Goal: Information Seeking & Learning: Learn about a topic

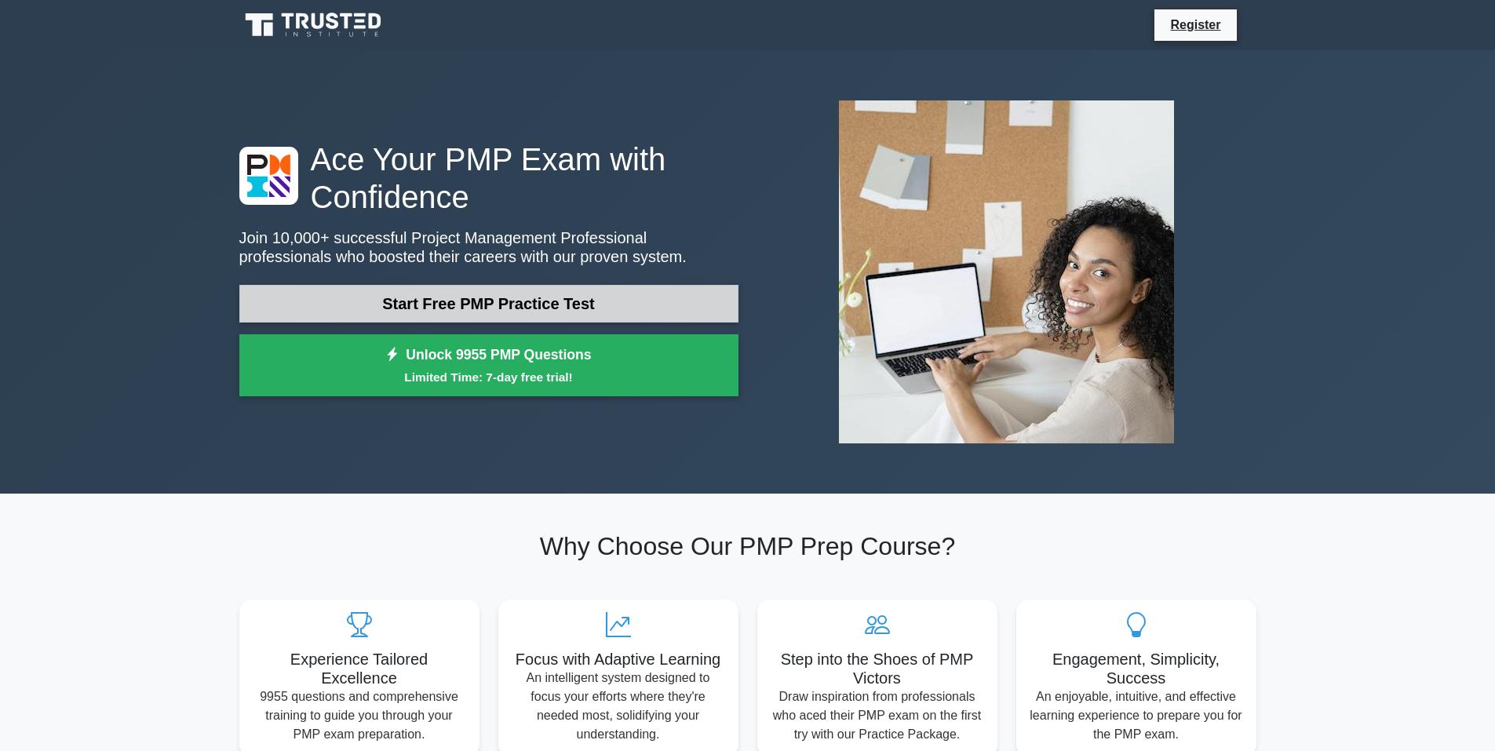
click at [473, 301] on link "Start Free PMP Practice Test" at bounding box center [488, 304] width 499 height 38
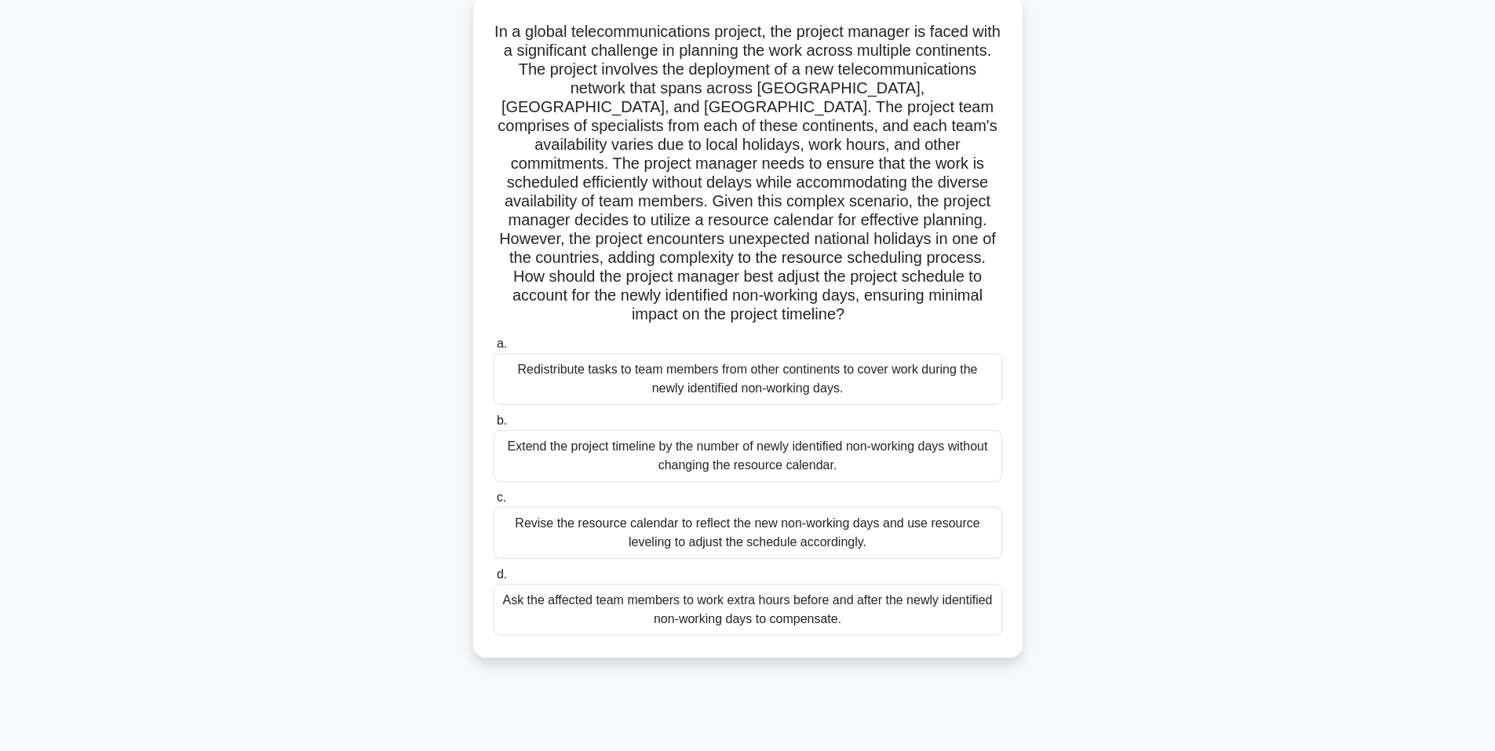
scroll to position [96, 0]
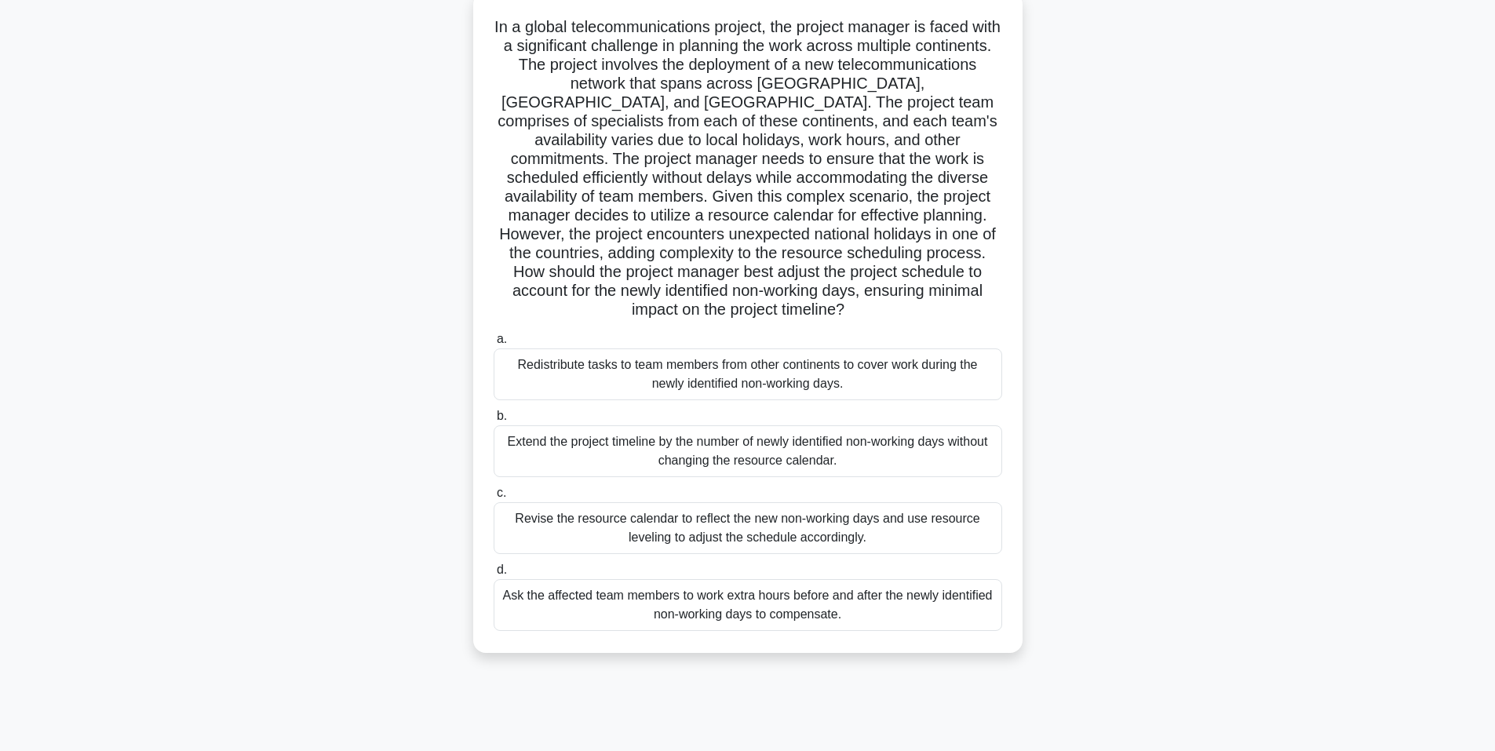
click at [573, 370] on div "Redistribute tasks to team members from other continents to cover work during t…" at bounding box center [747, 374] width 508 height 52
click at [493, 344] on input "a. Redistribute tasks to team members from other continents to cover work durin…" at bounding box center [493, 339] width 0 height 10
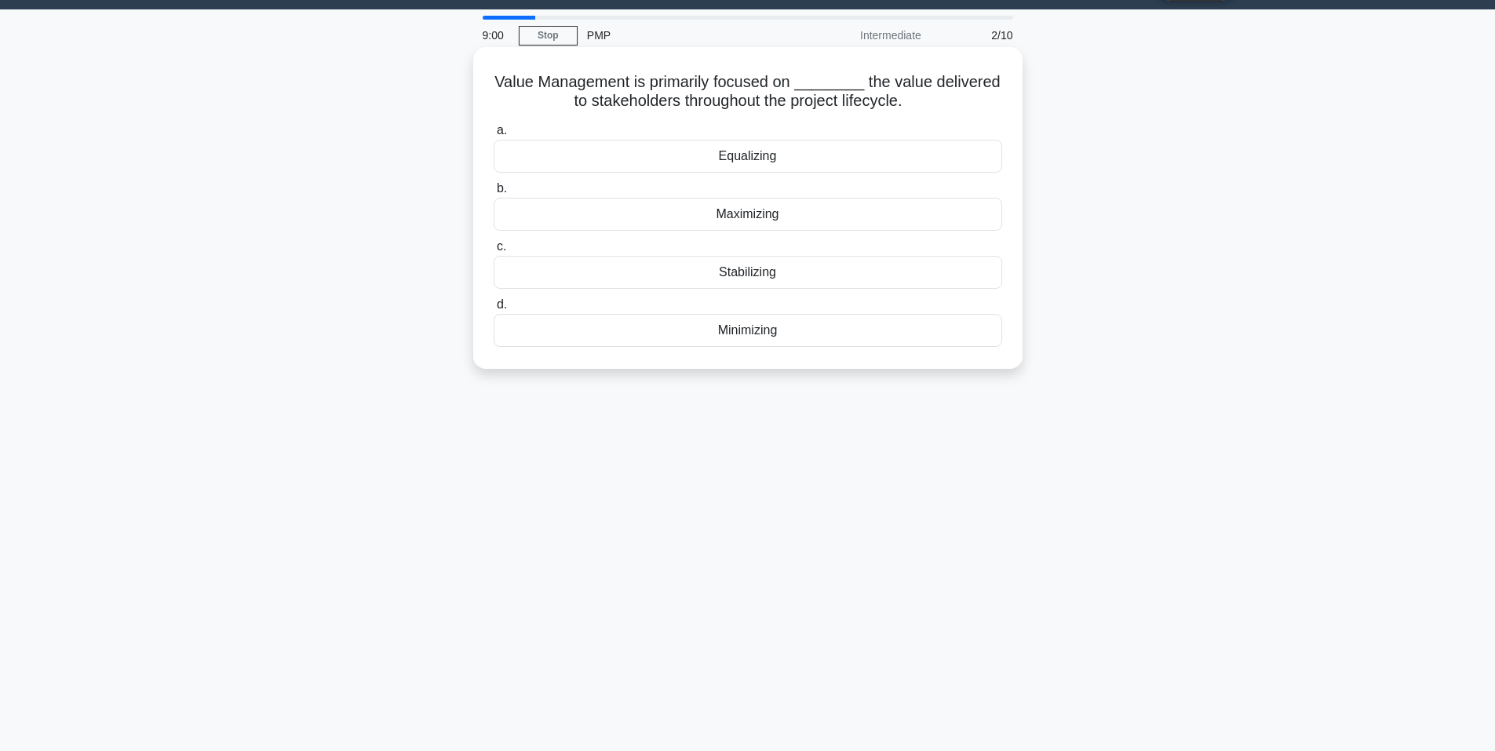
scroll to position [0, 0]
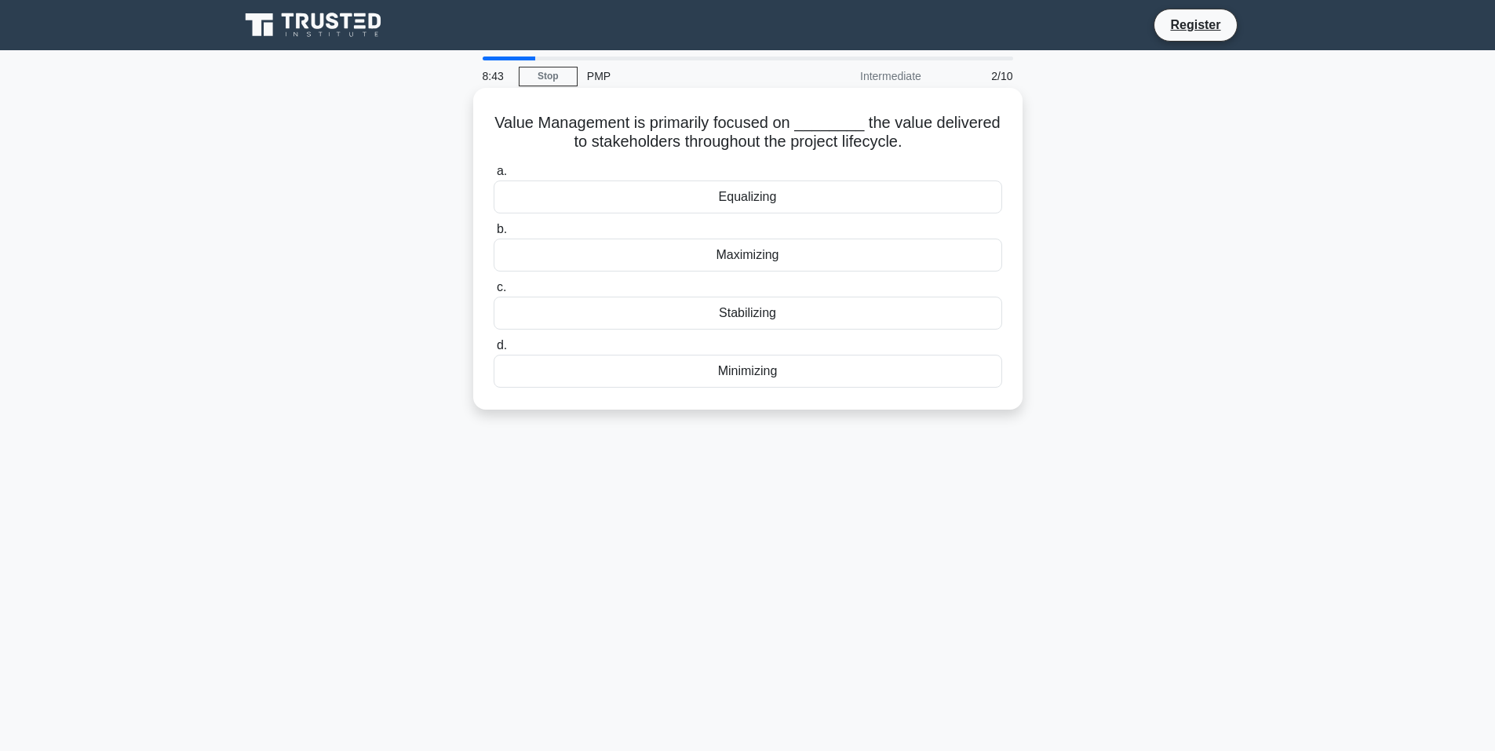
click at [514, 256] on div "Maximizing" at bounding box center [747, 254] width 508 height 33
click at [493, 235] on input "b. Maximizing" at bounding box center [493, 229] width 0 height 10
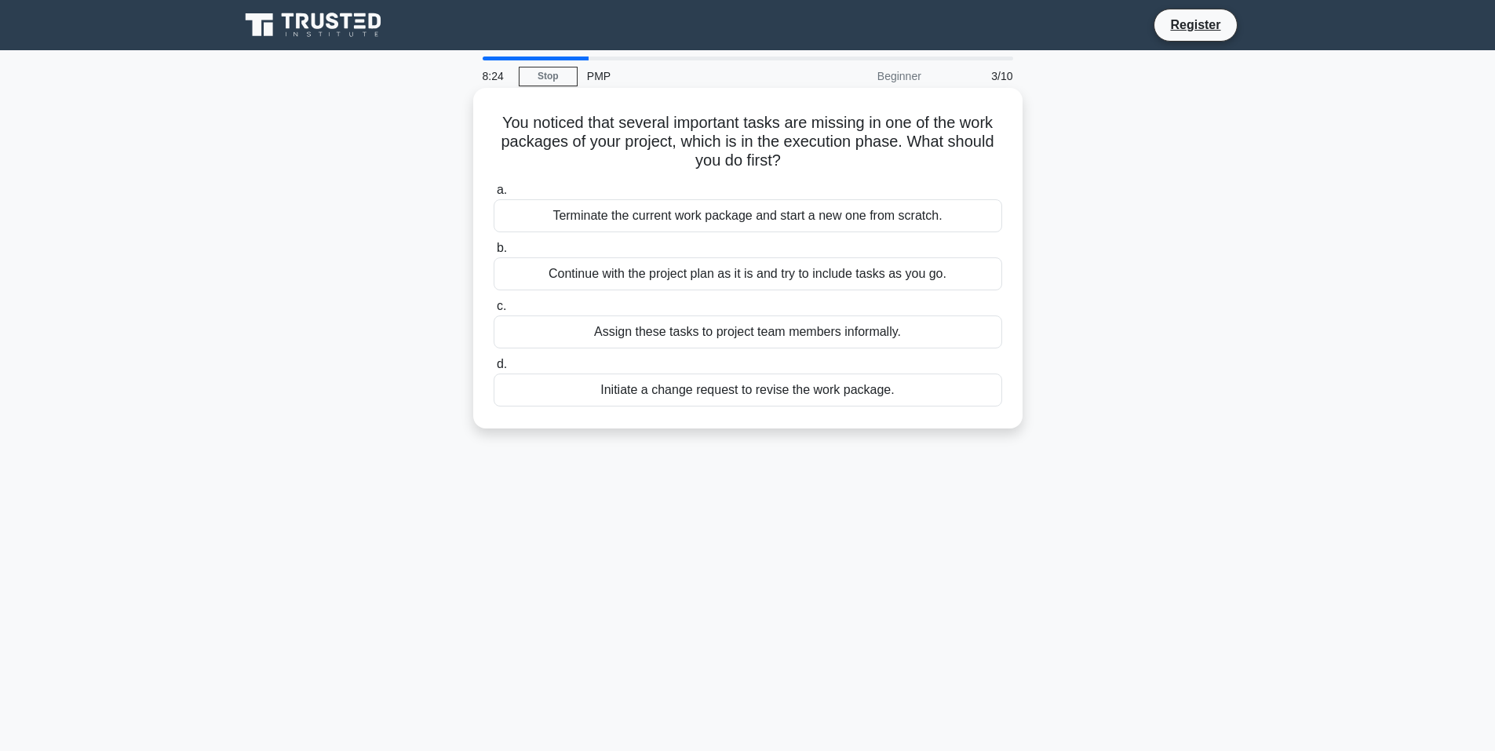
click at [675, 394] on div "Initiate a change request to revise the work package." at bounding box center [747, 389] width 508 height 33
click at [493, 370] on input "d. Initiate a change request to revise the work package." at bounding box center [493, 364] width 0 height 10
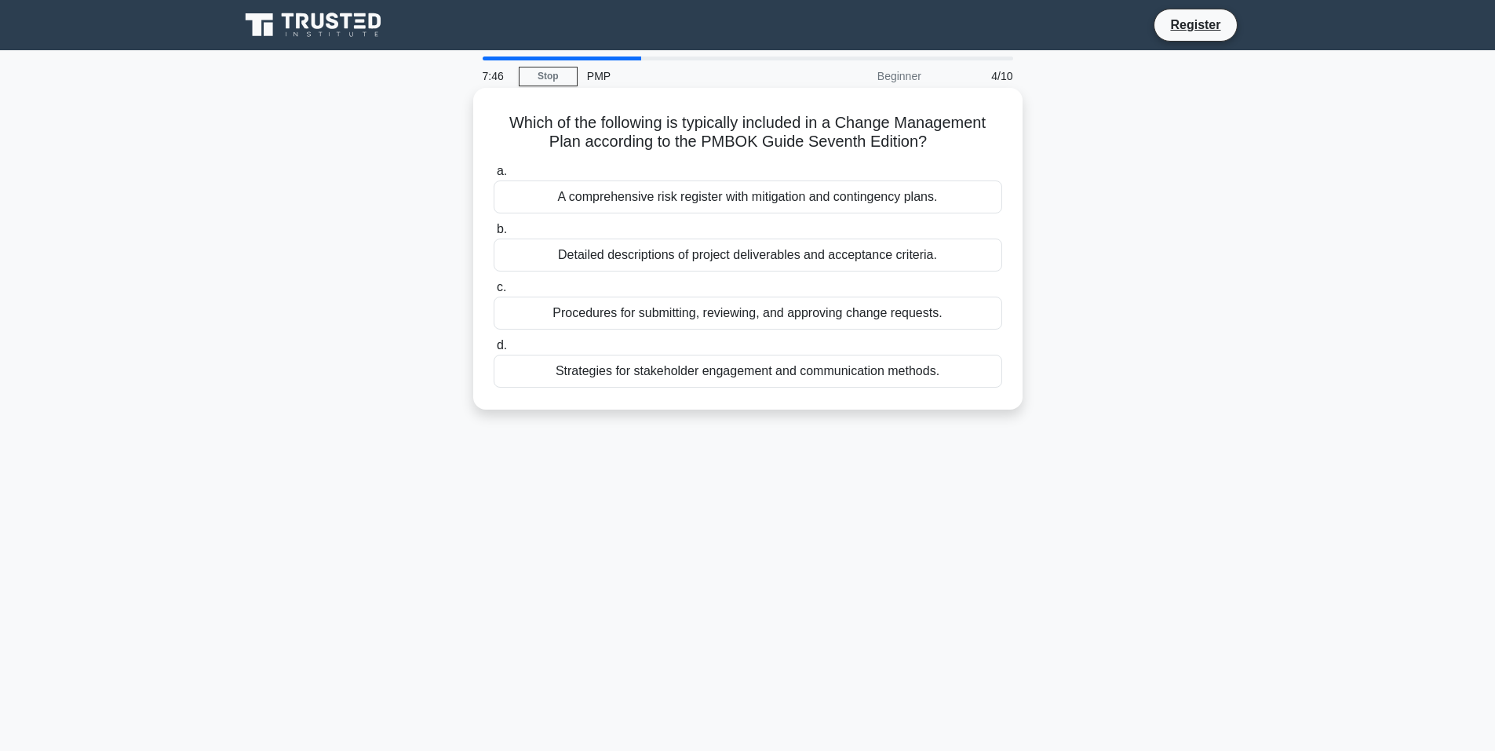
click at [688, 317] on div "Procedures for submitting, reviewing, and approving change requests." at bounding box center [747, 313] width 508 height 33
click at [493, 293] on input "c. Procedures for submitting, reviewing, and approving change requests." at bounding box center [493, 287] width 0 height 10
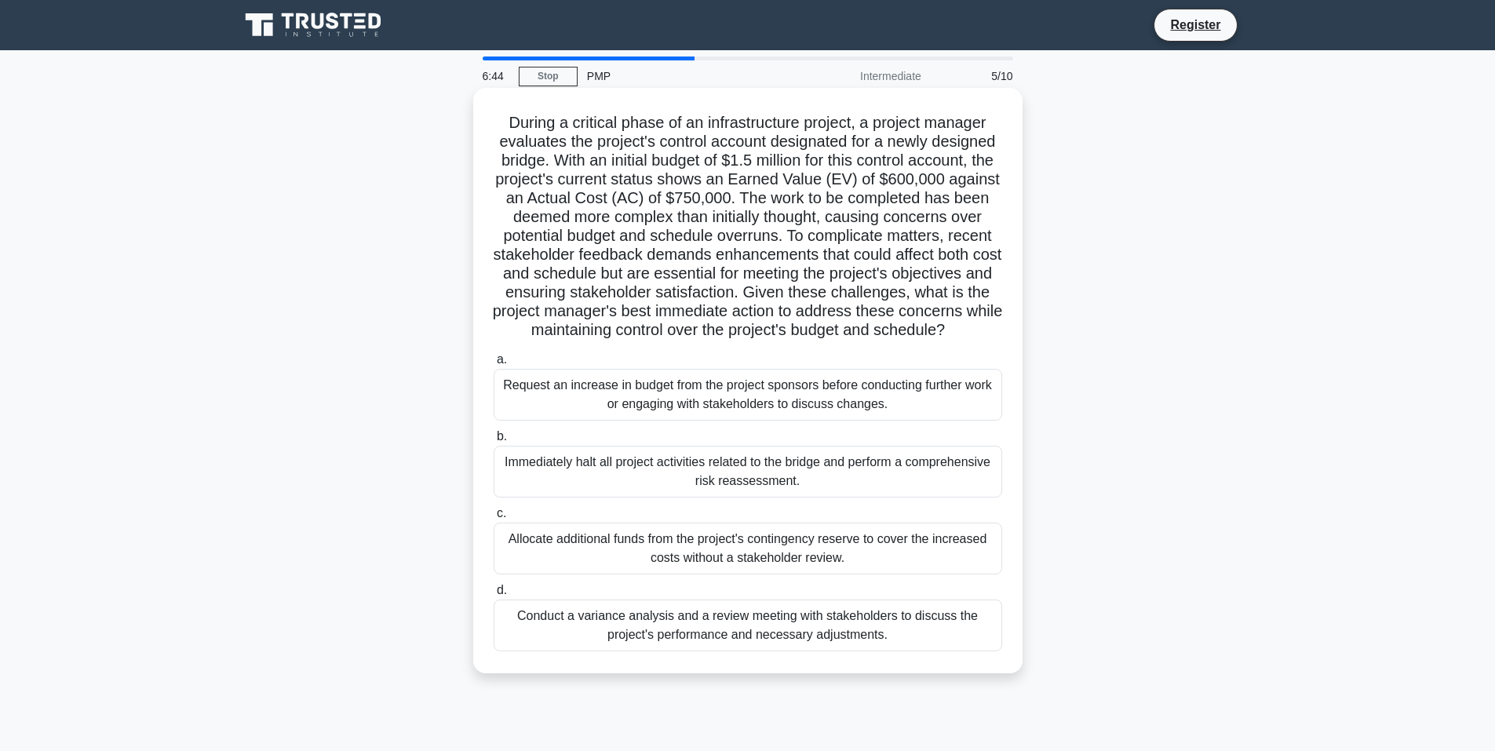
click at [555, 650] on div "Conduct a variance analysis and a review meeting with stakeholders to discuss t…" at bounding box center [747, 625] width 508 height 52
click at [493, 595] on input "d. Conduct a variance analysis and a review meeting with stakeholders to discus…" at bounding box center [493, 590] width 0 height 10
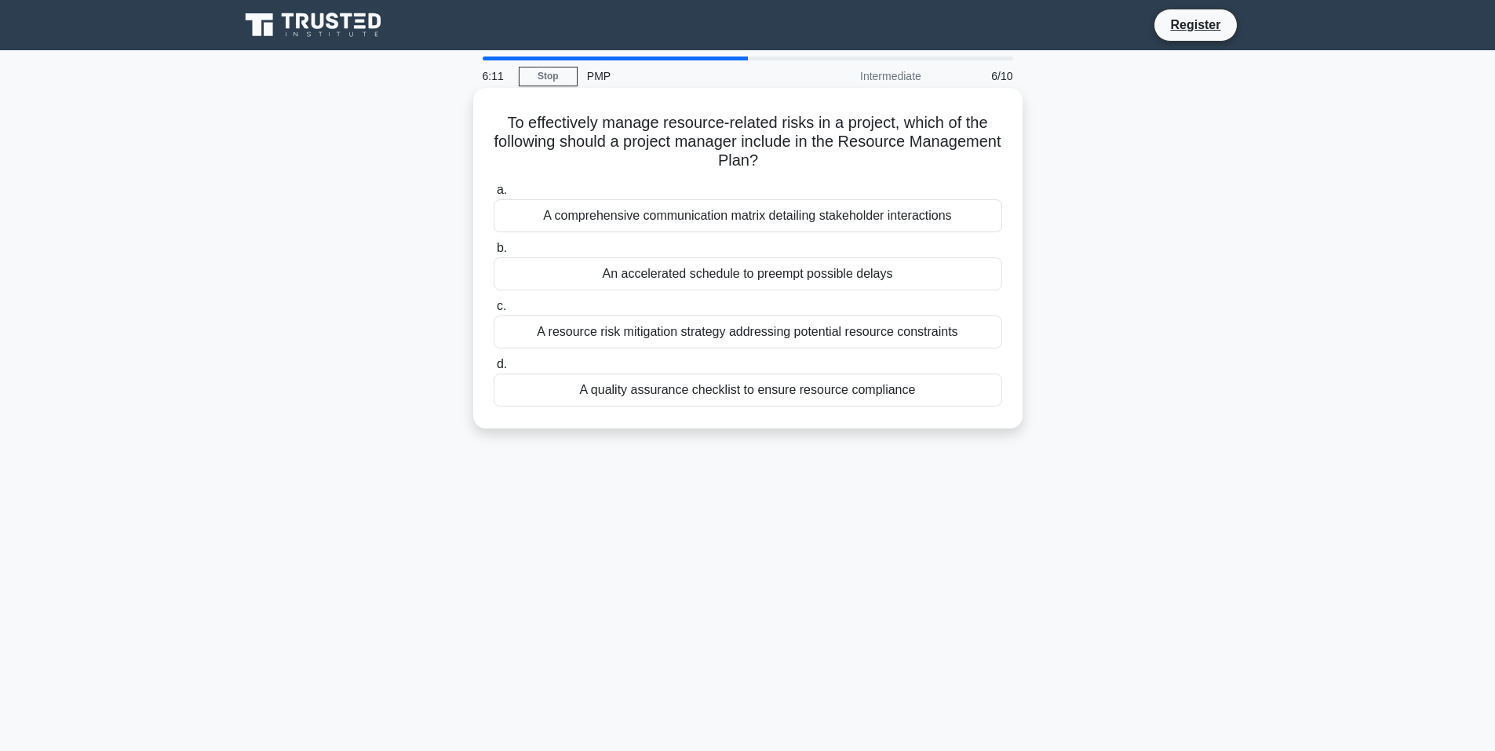
click at [603, 334] on div "A resource risk mitigation strategy addressing potential resource constraints" at bounding box center [747, 331] width 508 height 33
click at [493, 311] on input "c. A resource risk mitigation strategy addressing potential resource constraints" at bounding box center [493, 306] width 0 height 10
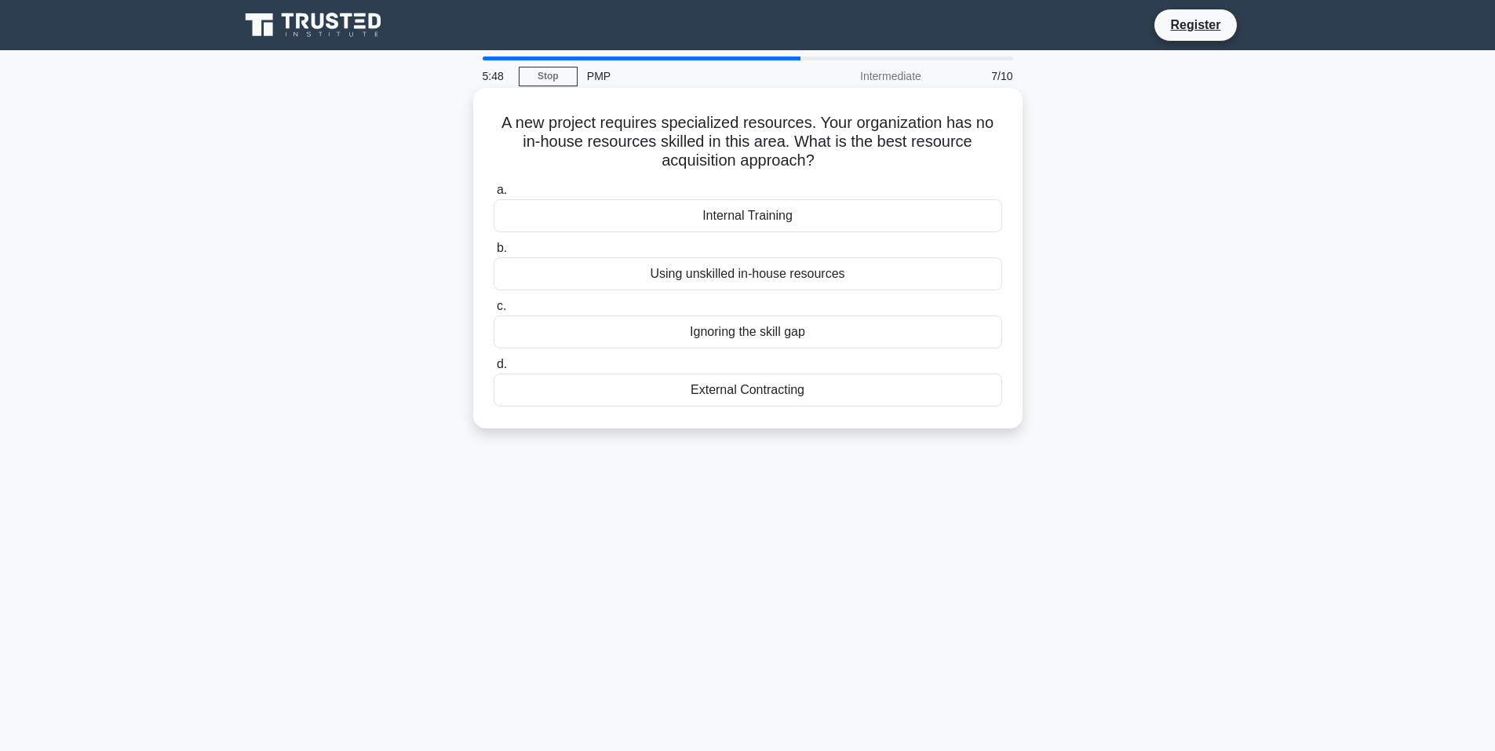
click at [688, 383] on div "External Contracting" at bounding box center [747, 389] width 508 height 33
click at [493, 370] on input "d. External Contracting" at bounding box center [493, 364] width 0 height 10
click at [719, 332] on div "Communications matrix" at bounding box center [747, 331] width 508 height 33
click at [493, 311] on input "c. Communications matrix" at bounding box center [493, 306] width 0 height 10
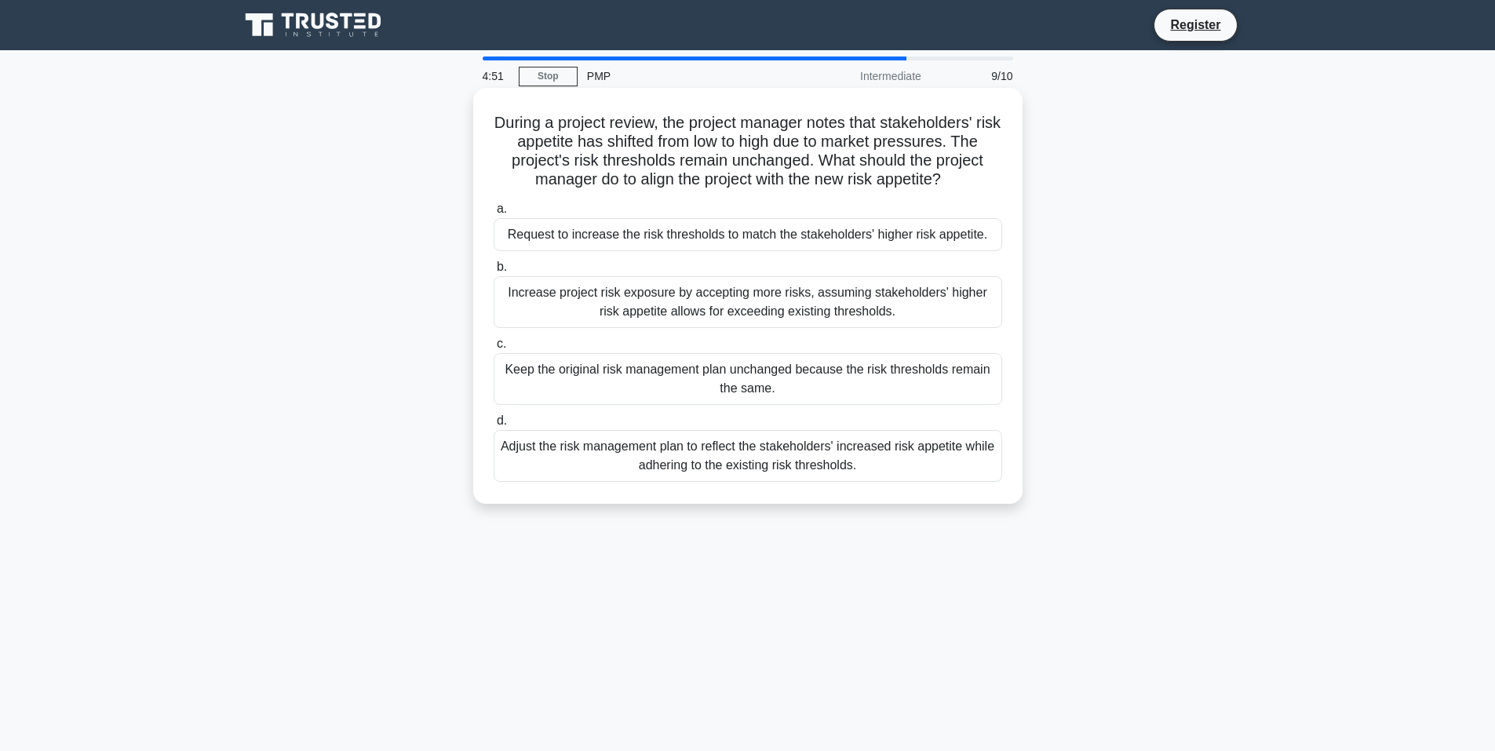
click at [722, 463] on div "Adjust the risk management plan to reflect the stakeholders' increased risk app…" at bounding box center [747, 456] width 508 height 52
click at [493, 426] on input "d. Adjust the risk management plan to reflect the stakeholders' increased risk …" at bounding box center [493, 421] width 0 height 10
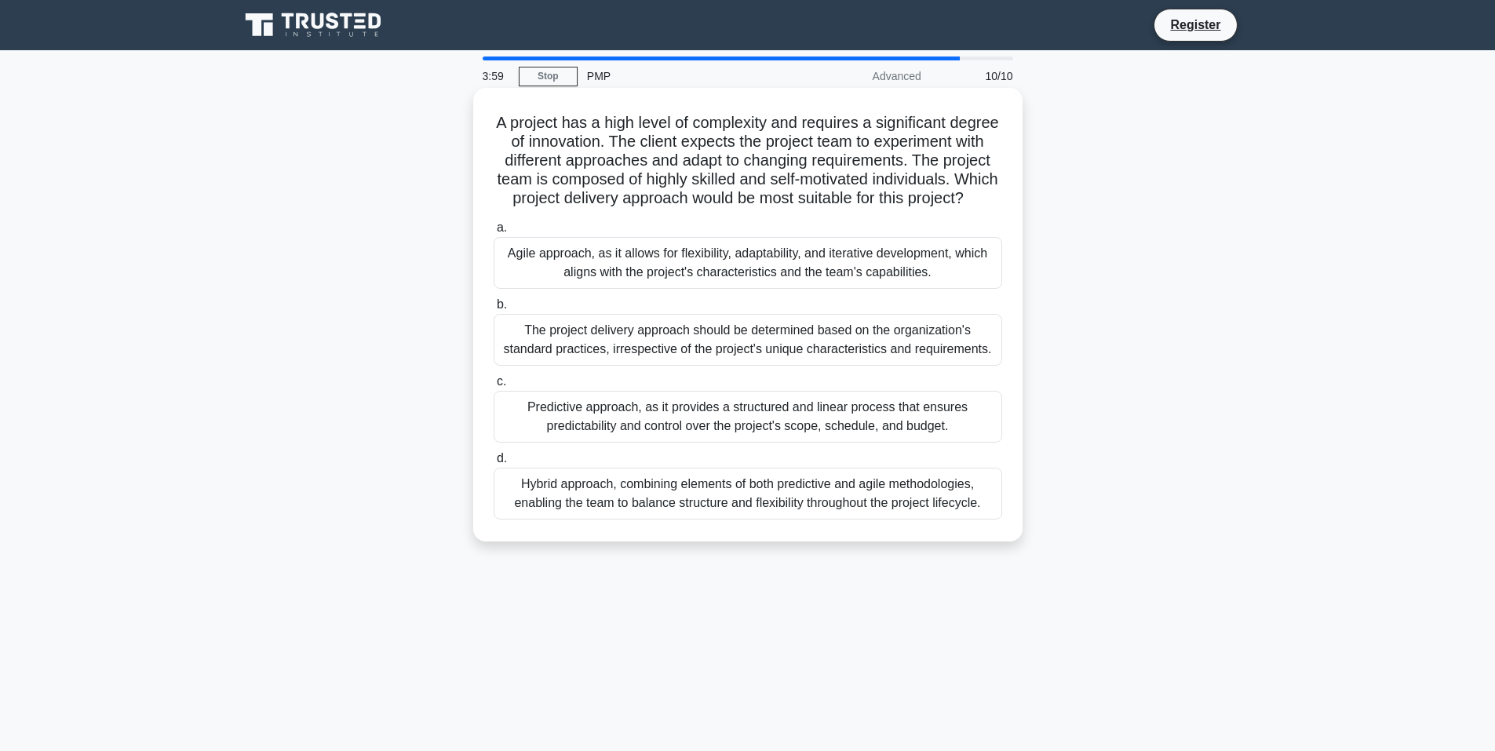
click at [694, 519] on div "Hybrid approach, combining elements of both predictive and agile methodologies,…" at bounding box center [747, 494] width 508 height 52
click at [493, 464] on input "d. Hybrid approach, combining elements of both predictive and agile methodologi…" at bounding box center [493, 458] width 0 height 10
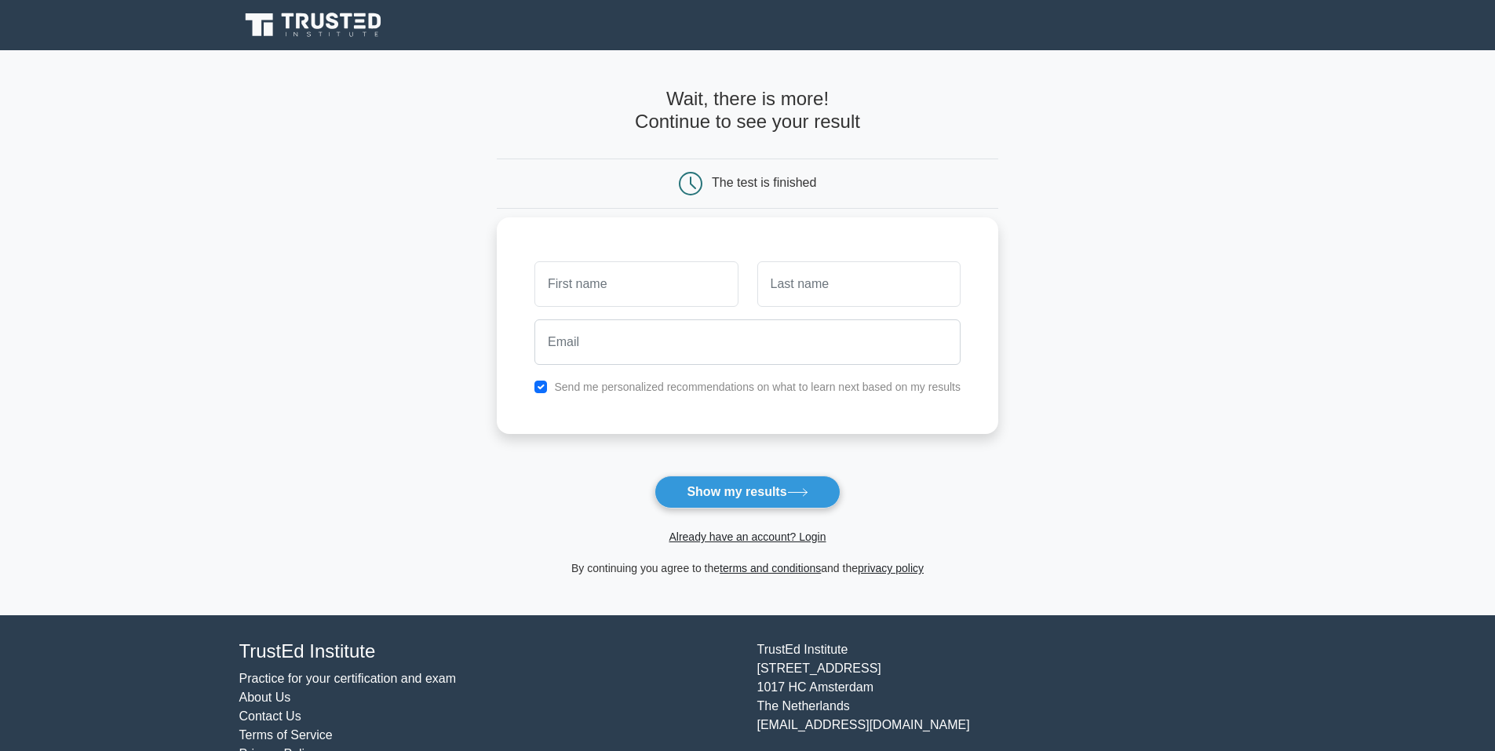
click at [613, 290] on input "text" at bounding box center [635, 284] width 203 height 46
type input "Flo"
click at [807, 286] on input "text" at bounding box center [858, 284] width 203 height 46
type input "Wilson"
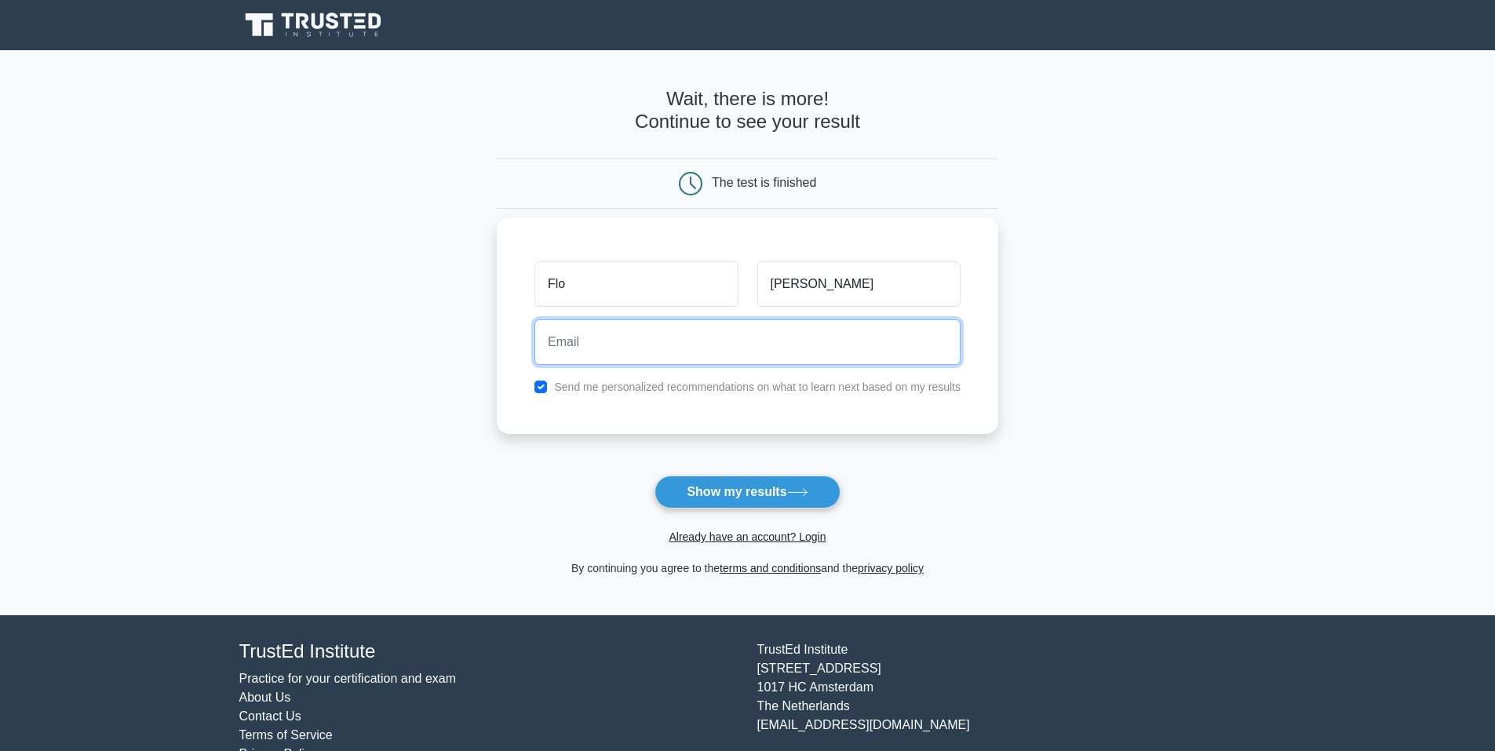
click at [665, 348] on input "email" at bounding box center [747, 342] width 426 height 46
type input "wilsonfamily52@hotmail.com"
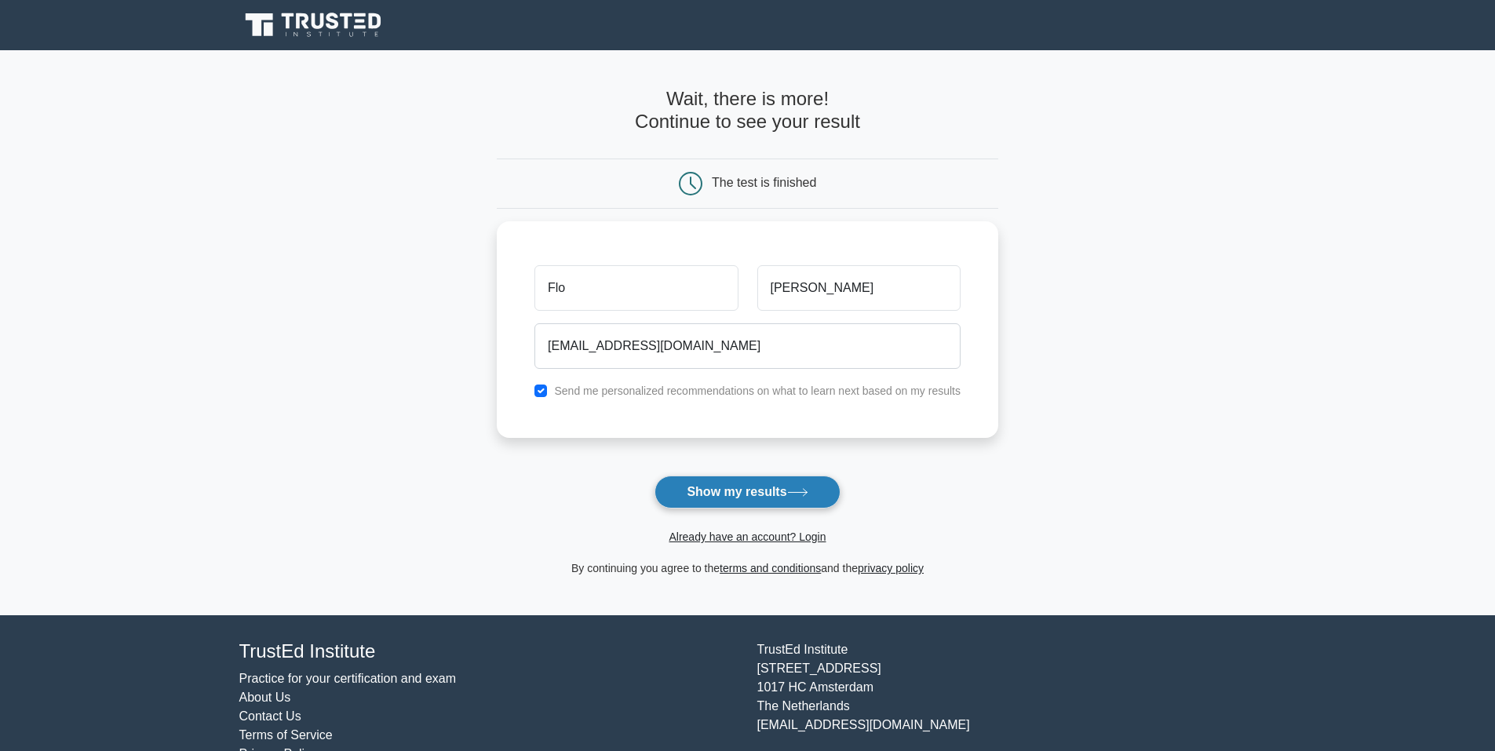
click at [714, 482] on button "Show my results" at bounding box center [746, 491] width 185 height 33
